Goal: Find specific page/section

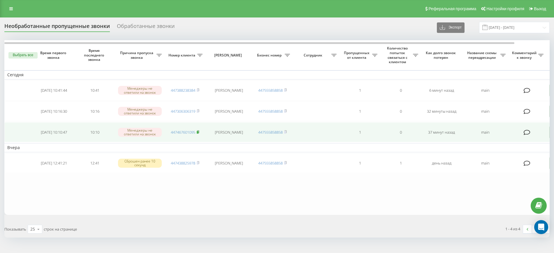
click at [198, 132] on rect at bounding box center [198, 132] width 2 height 3
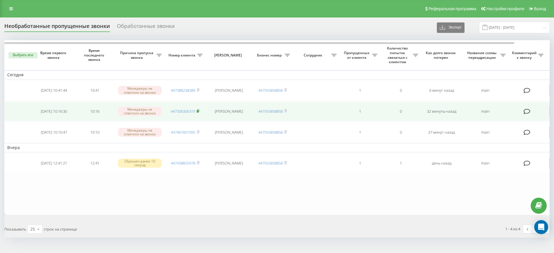
click at [199, 109] on icon at bounding box center [198, 110] width 3 height 3
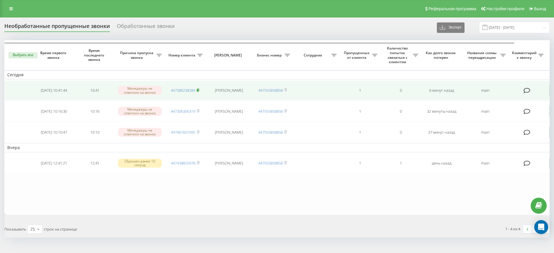
click at [199, 88] on icon at bounding box center [198, 89] width 3 height 3
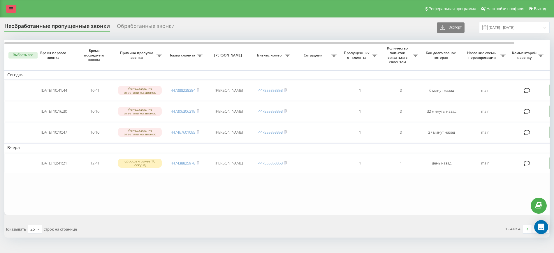
click at [12, 8] on icon at bounding box center [10, 9] width 3 height 4
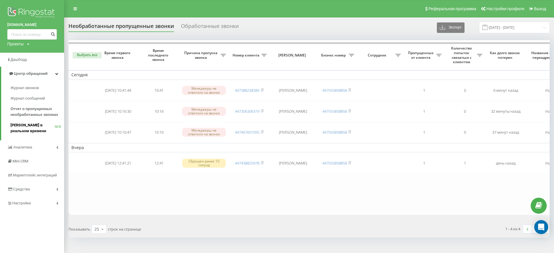
click at [30, 127] on span "[PERSON_NAME] в реальном времени" at bounding box center [32, 128] width 44 height 12
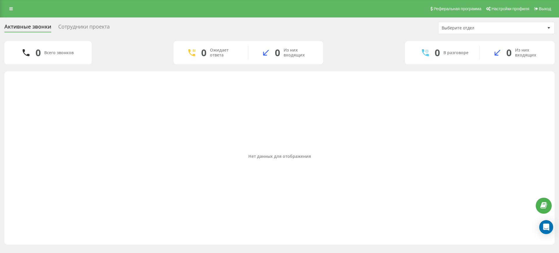
click at [83, 24] on div "Сотрудники проекта" at bounding box center [84, 28] width 52 height 9
